Goal: Task Accomplishment & Management: Manage account settings

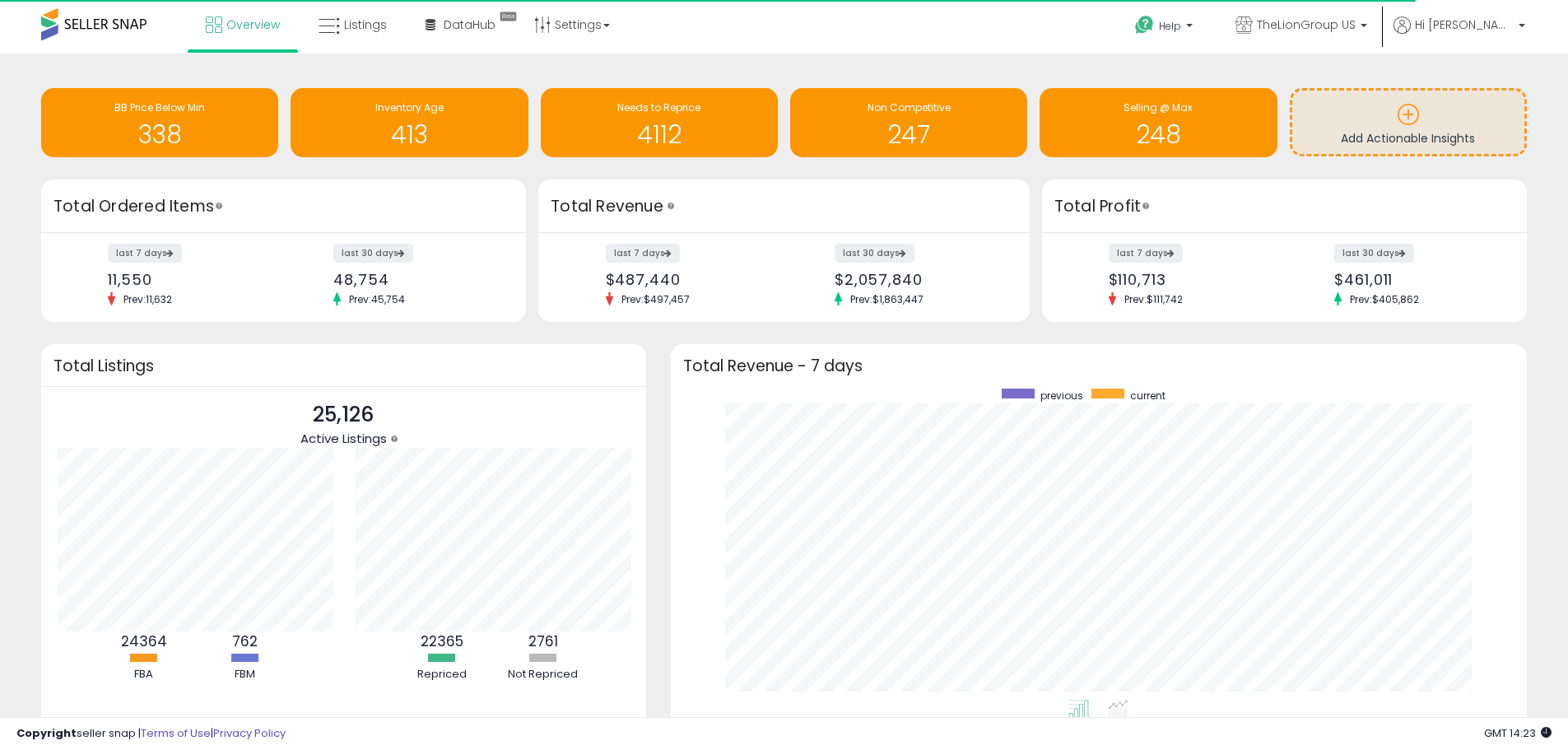
scroll to position [822991, 822429]
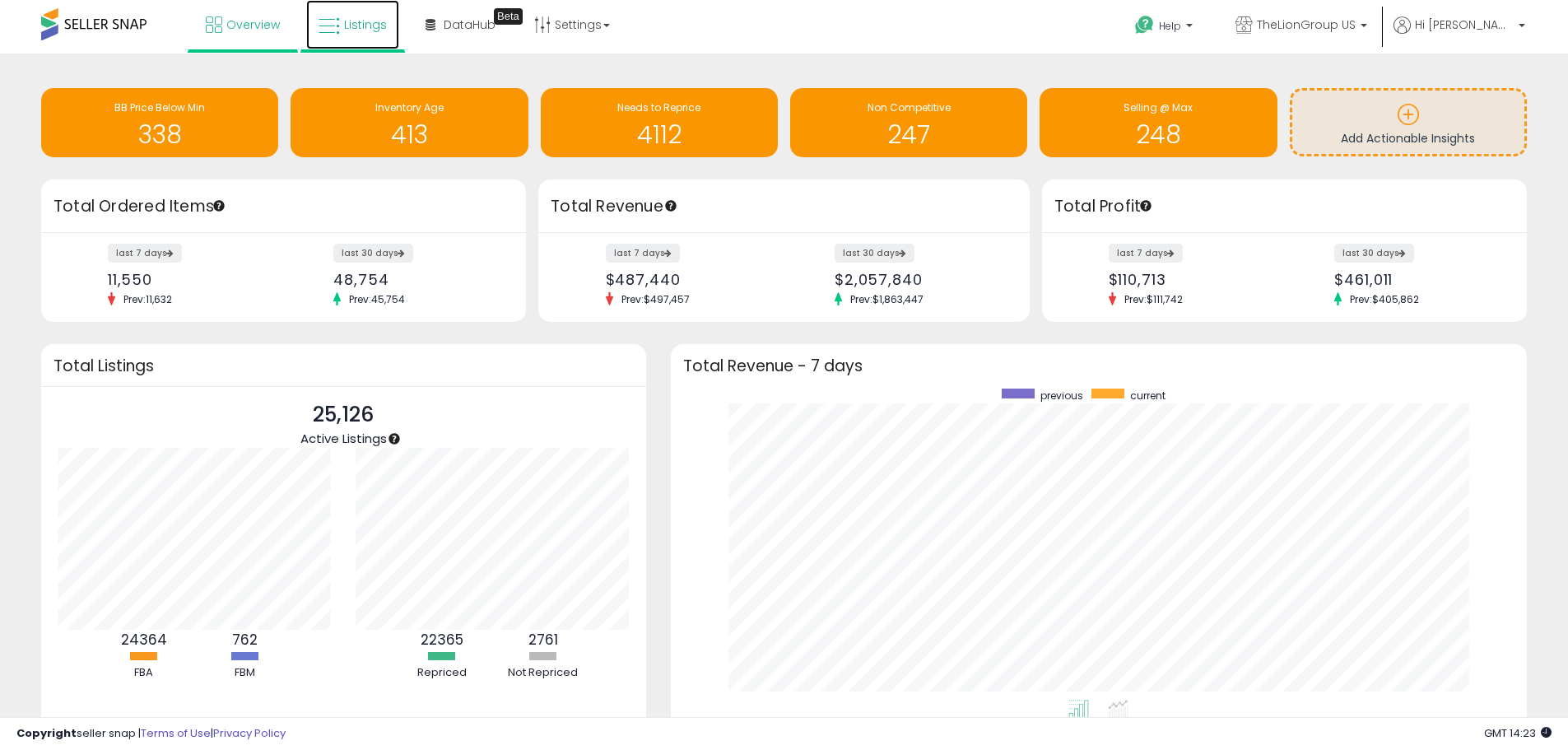
click at [383, 21] on span "Listings" at bounding box center [365, 24] width 43 height 16
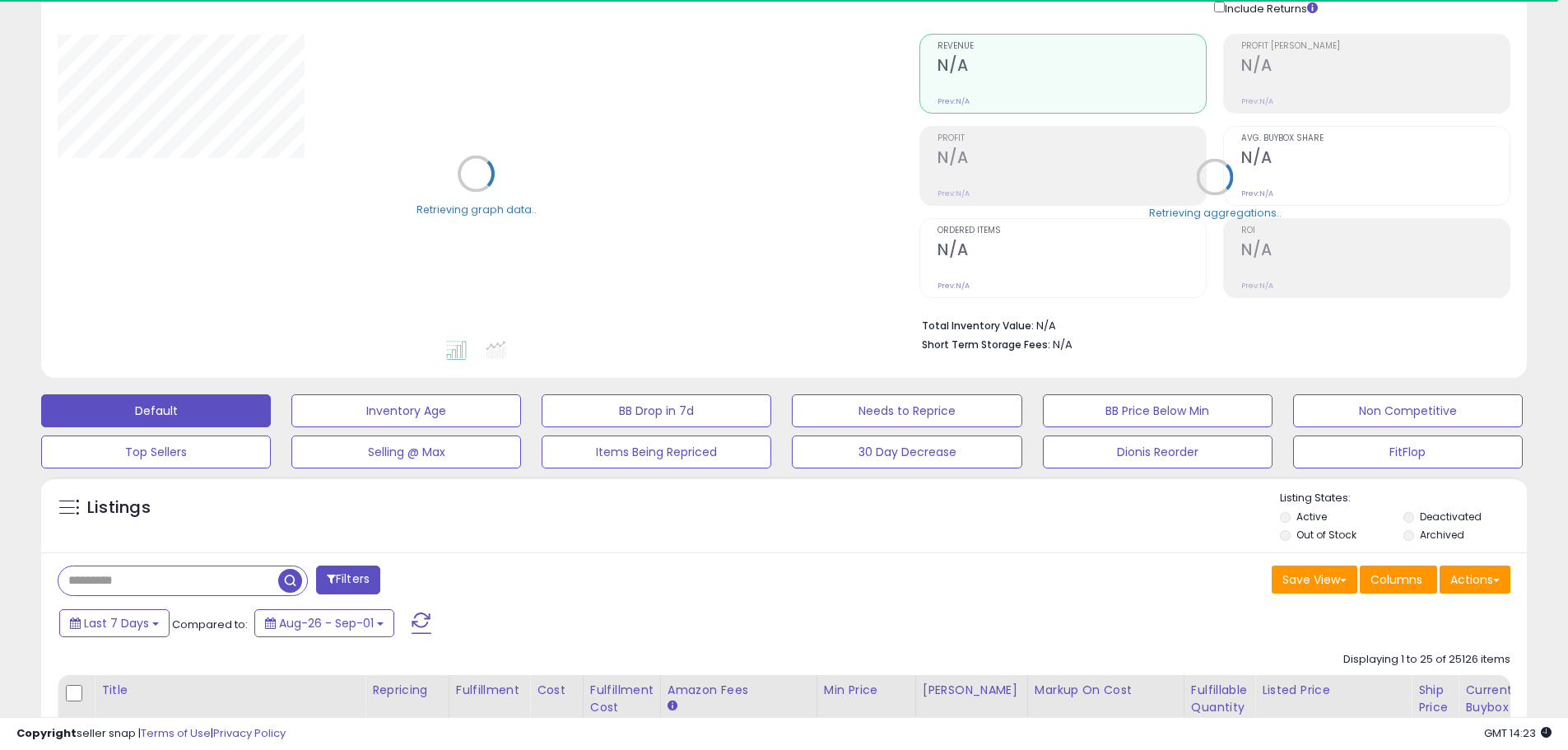
scroll to position [329, 0]
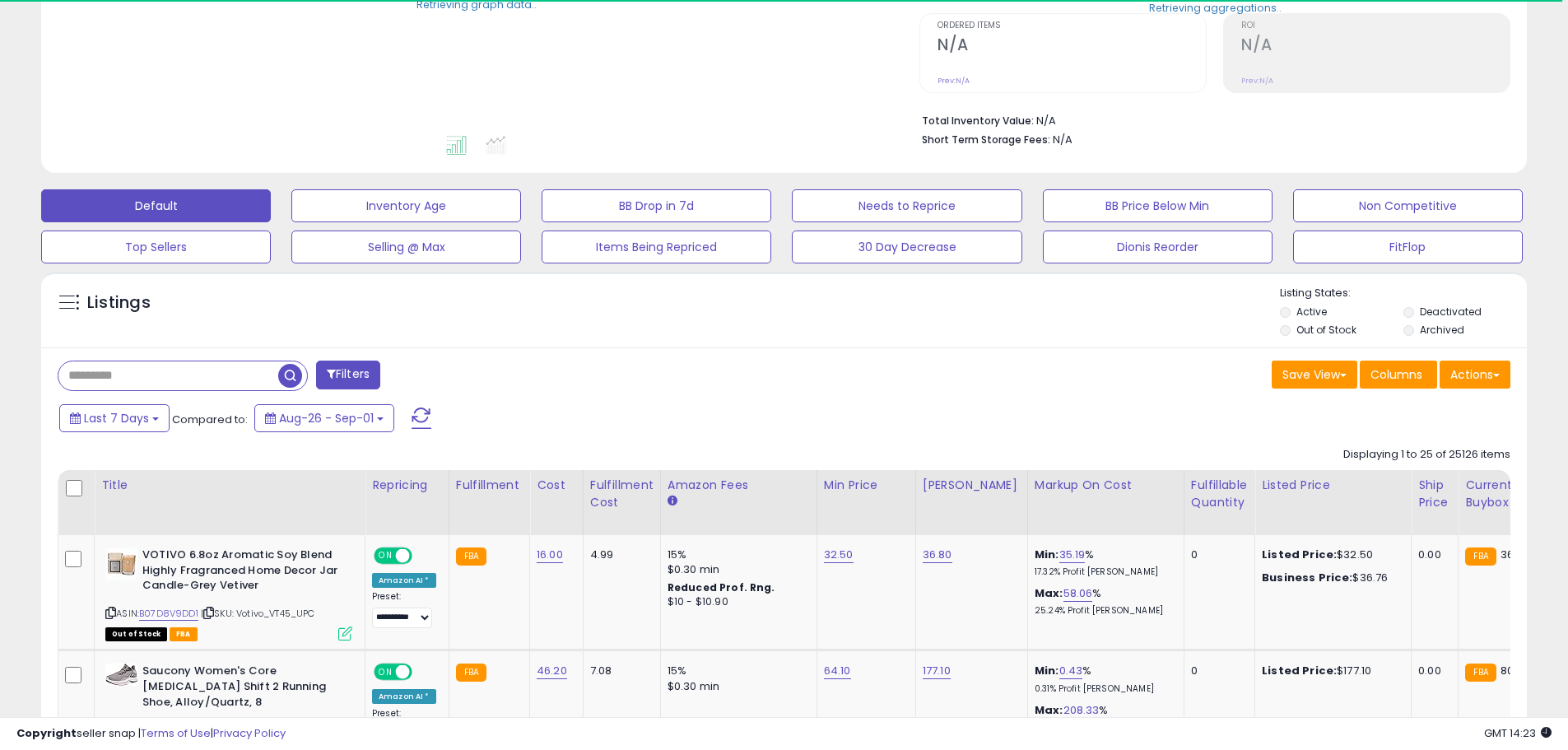
click at [265, 375] on input "text" at bounding box center [168, 375] width 219 height 28
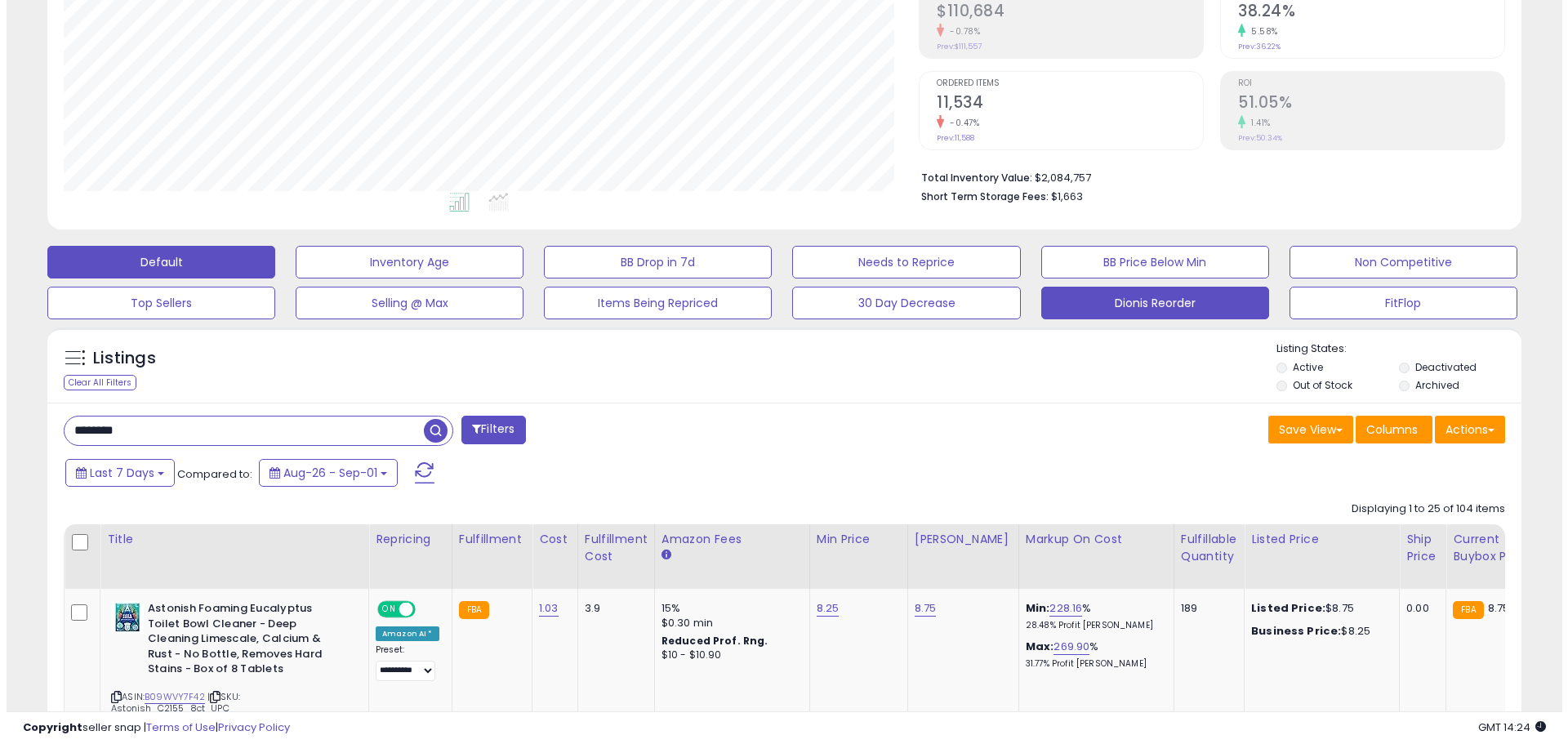
scroll to position [335, 855]
click at [1167, 308] on button "Dionis Reorder" at bounding box center [1149, 303] width 228 height 33
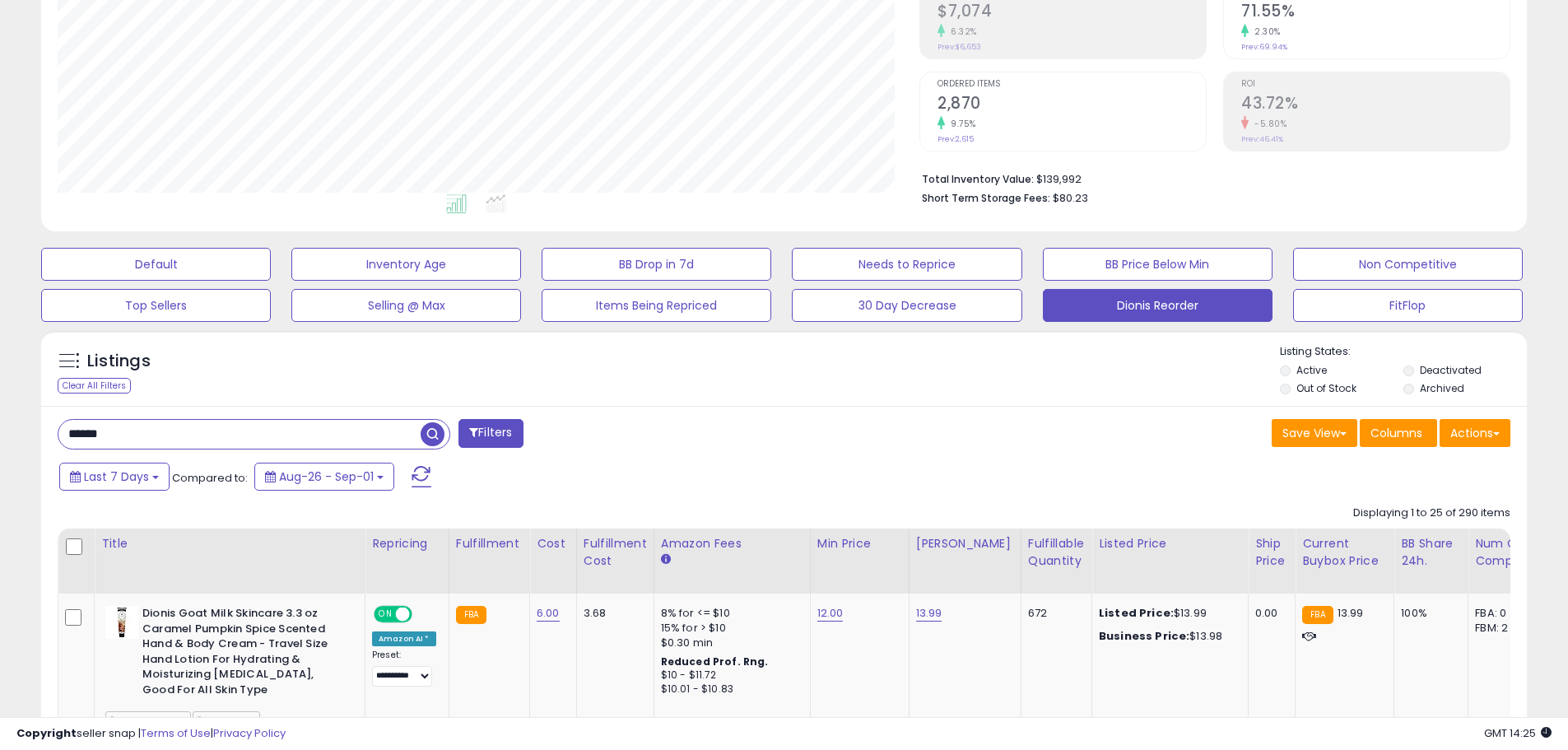
drag, startPoint x: 270, startPoint y: 428, endPoint x: 0, endPoint y: 410, distance: 270.6
type input "********"
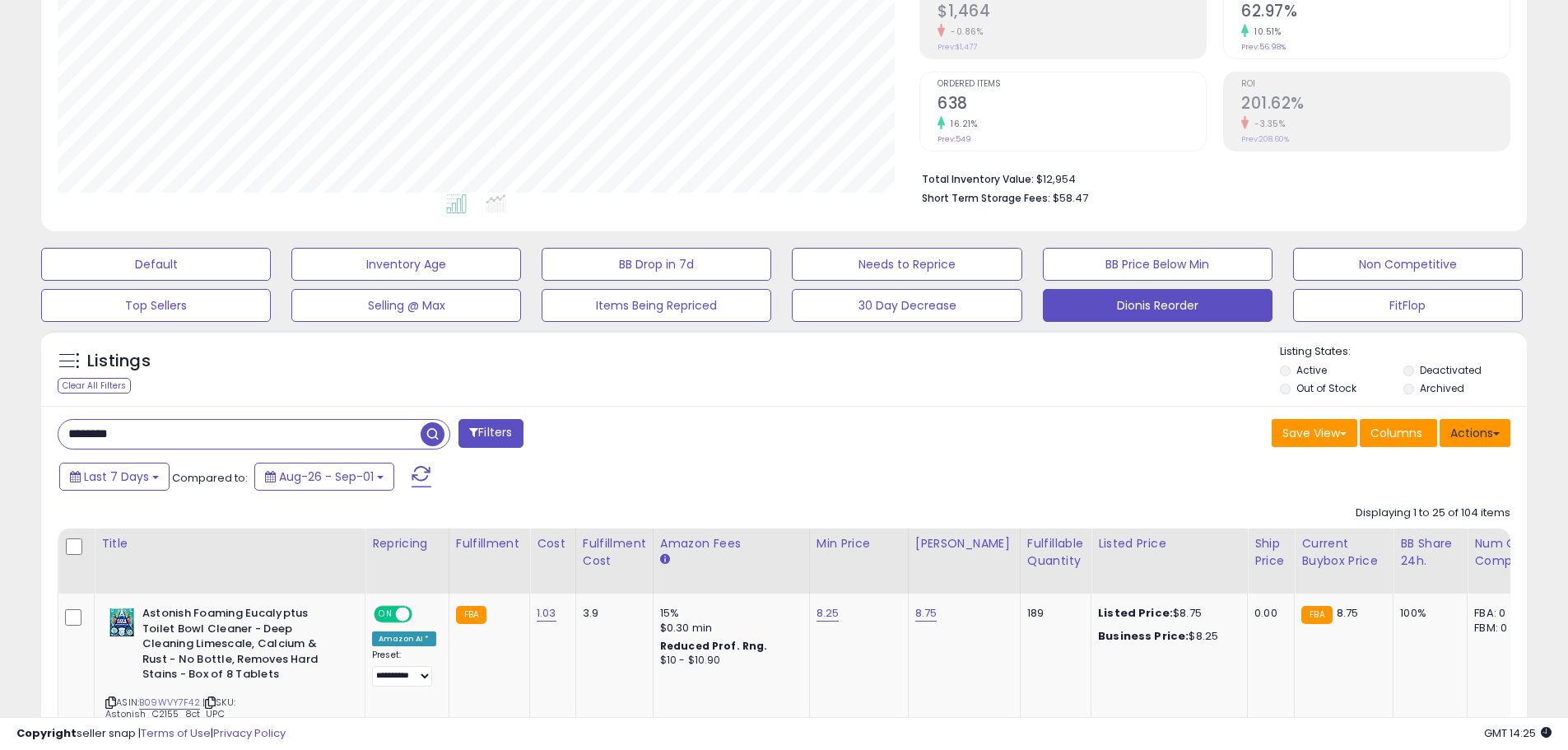
click at [1478, 443] on button "Actions" at bounding box center [1475, 433] width 71 height 28
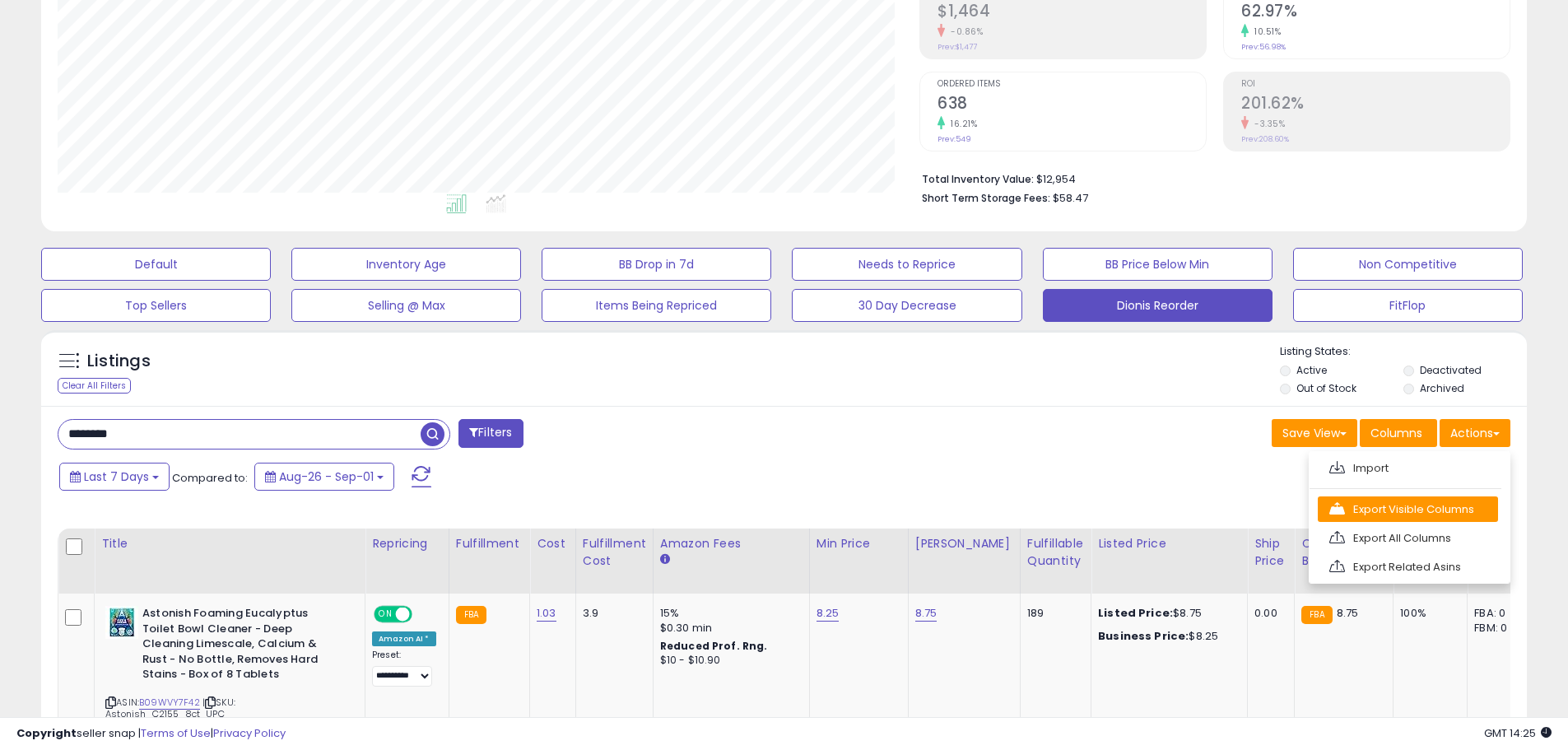
click at [1455, 515] on link "Export Visible Columns" at bounding box center [1408, 509] width 181 height 26
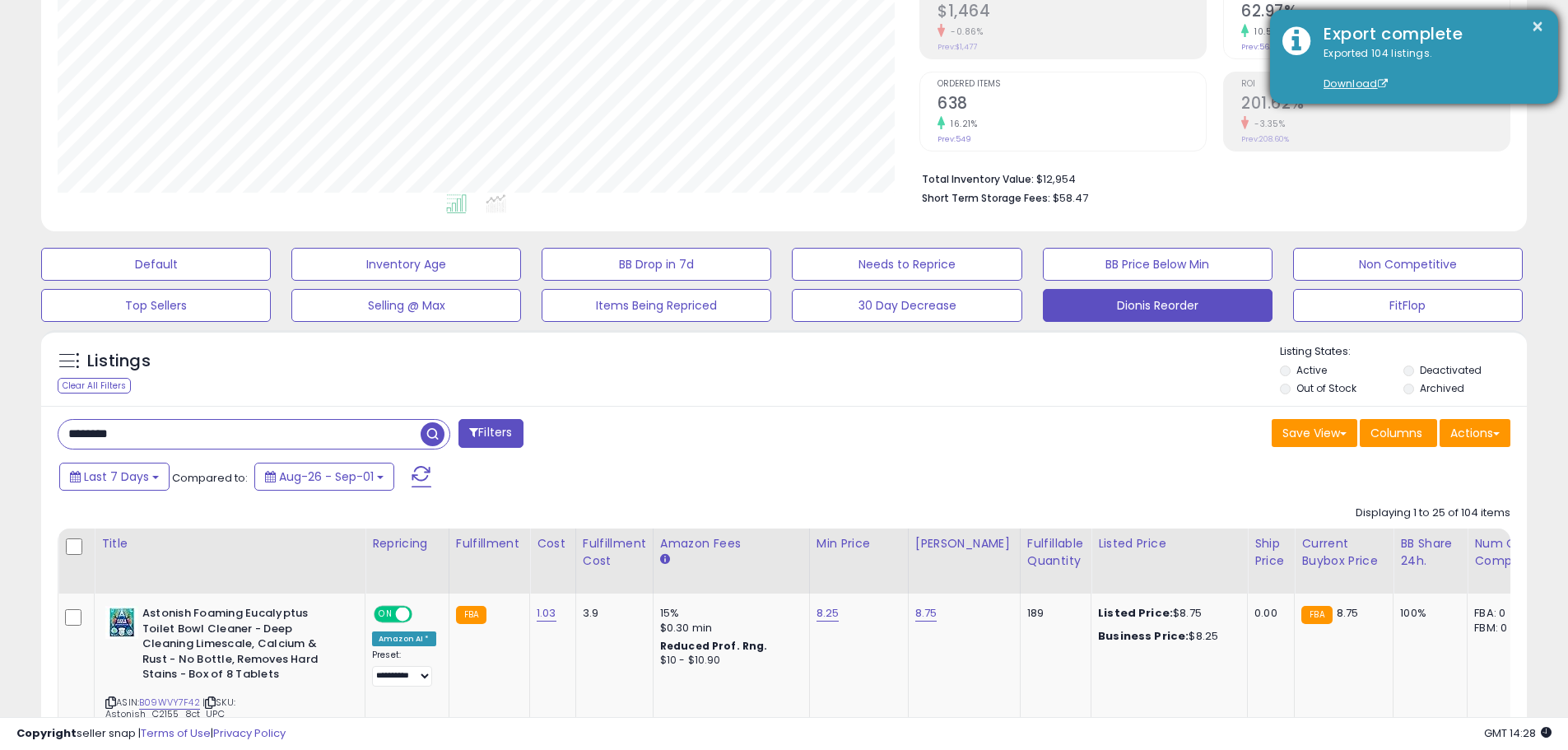
click at [1338, 92] on div "Exported 104 listings. Download" at bounding box center [1429, 69] width 235 height 46
